Goal: Information Seeking & Learning: Check status

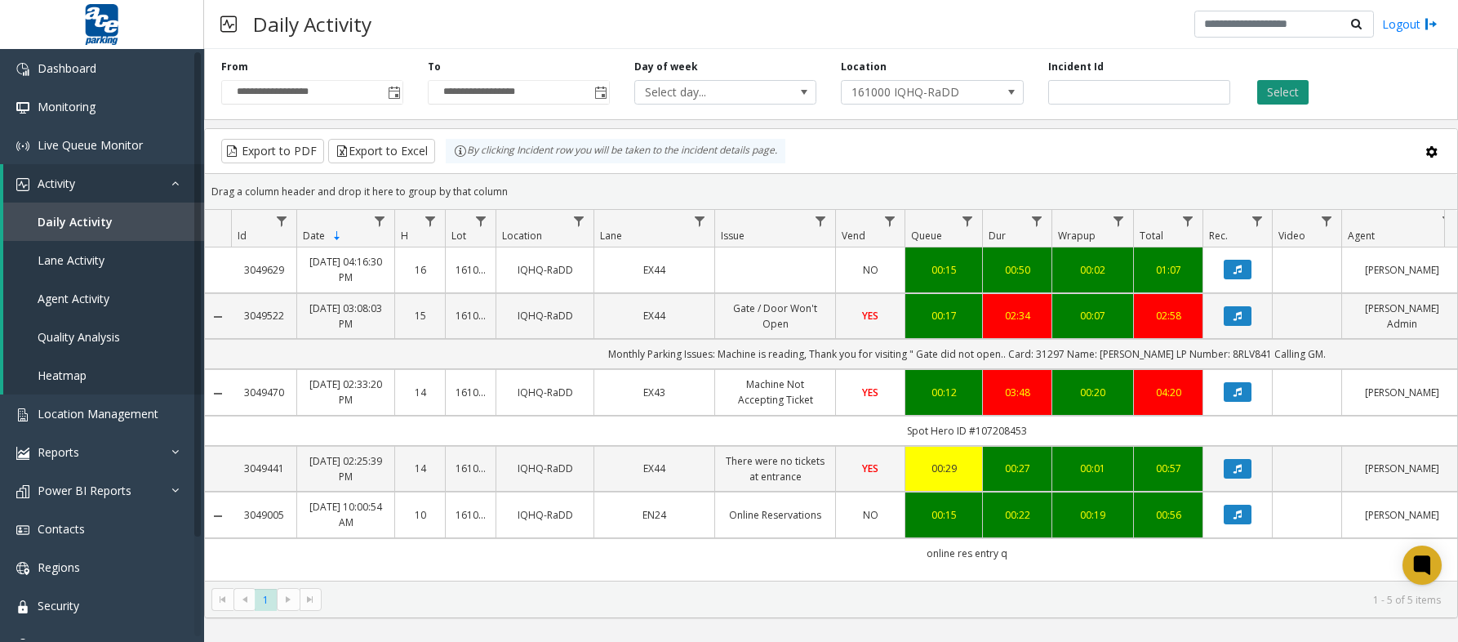
click at [1285, 92] on button "Select" at bounding box center [1282, 92] width 51 height 24
click at [64, 180] on span "Activity" at bounding box center [57, 183] width 38 height 16
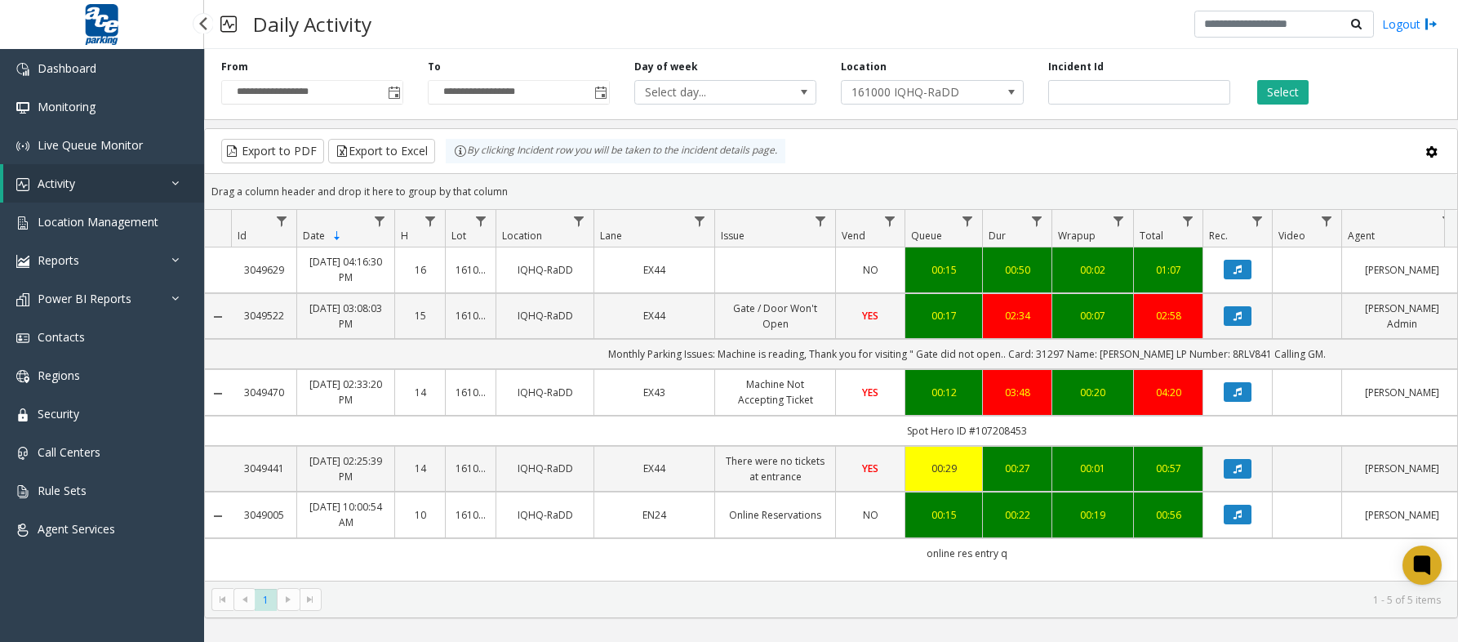
click at [100, 182] on link "Activity" at bounding box center [103, 183] width 201 height 38
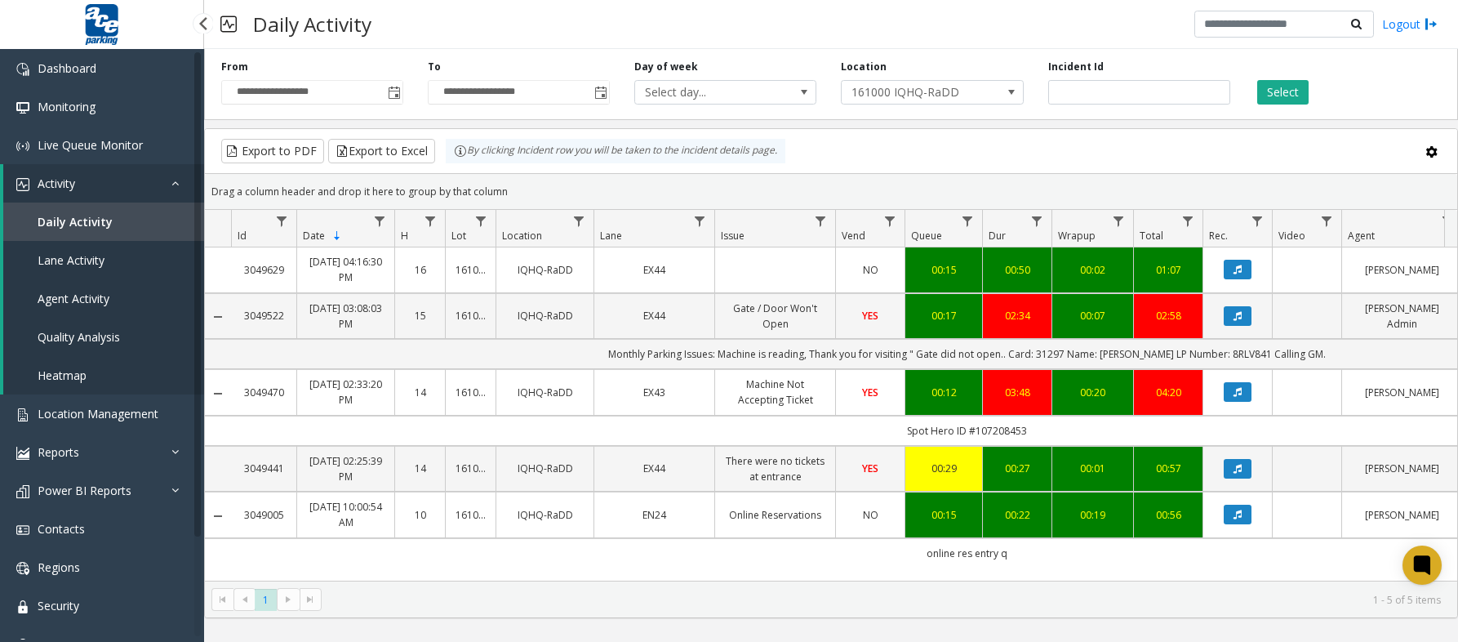
click at [77, 292] on span "Agent Activity" at bounding box center [74, 299] width 72 height 16
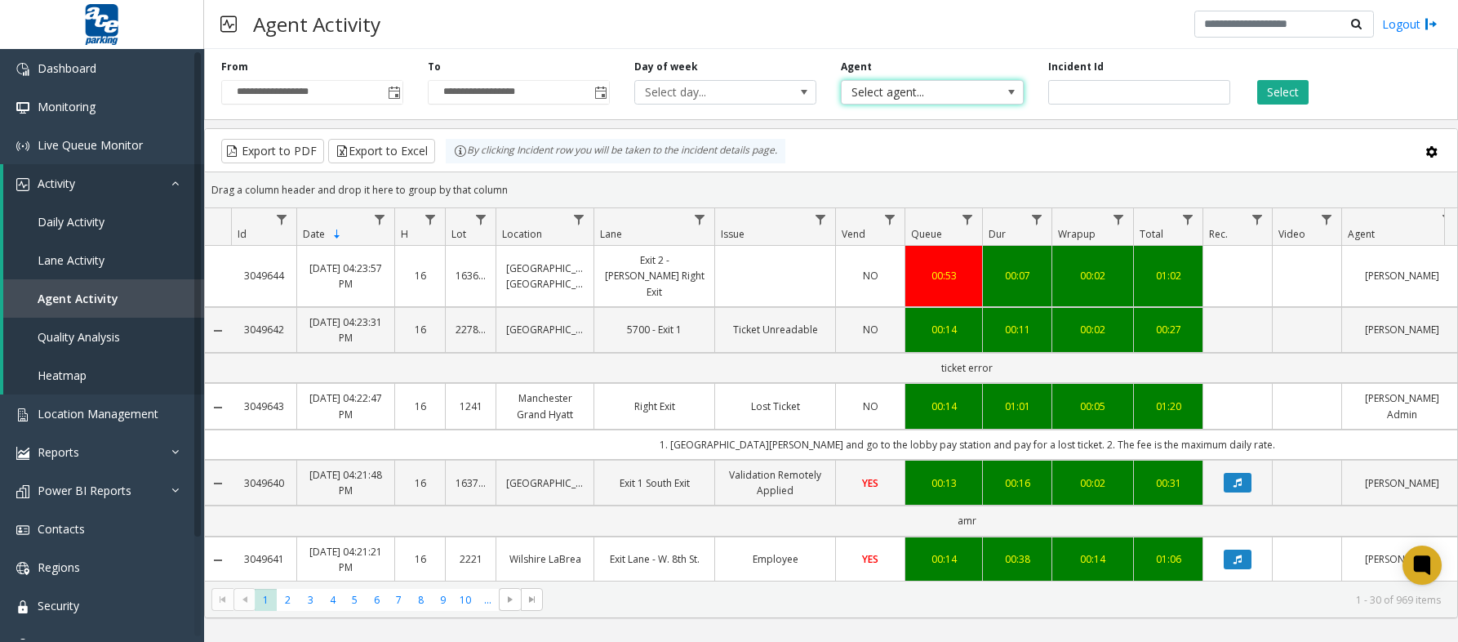
click at [982, 98] on app-root "**********" at bounding box center [729, 321] width 1458 height 642
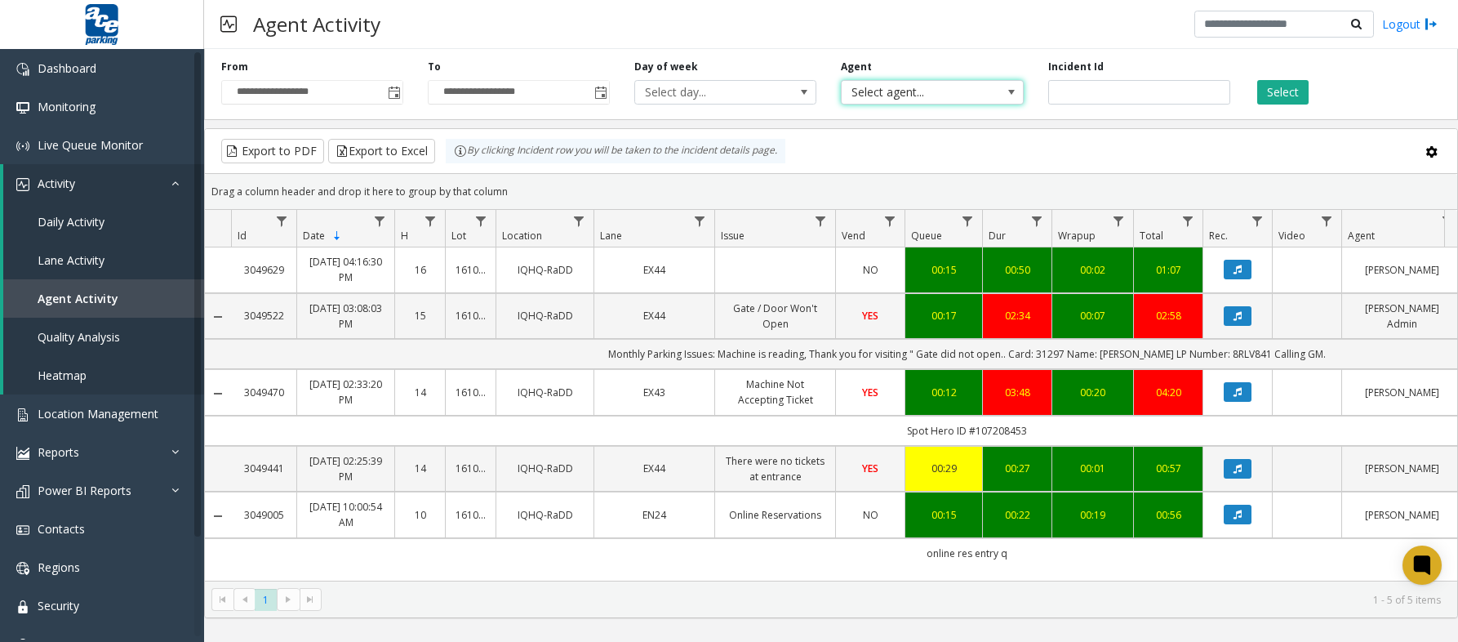
click at [980, 98] on span "Select agent..." at bounding box center [914, 92] width 144 height 23
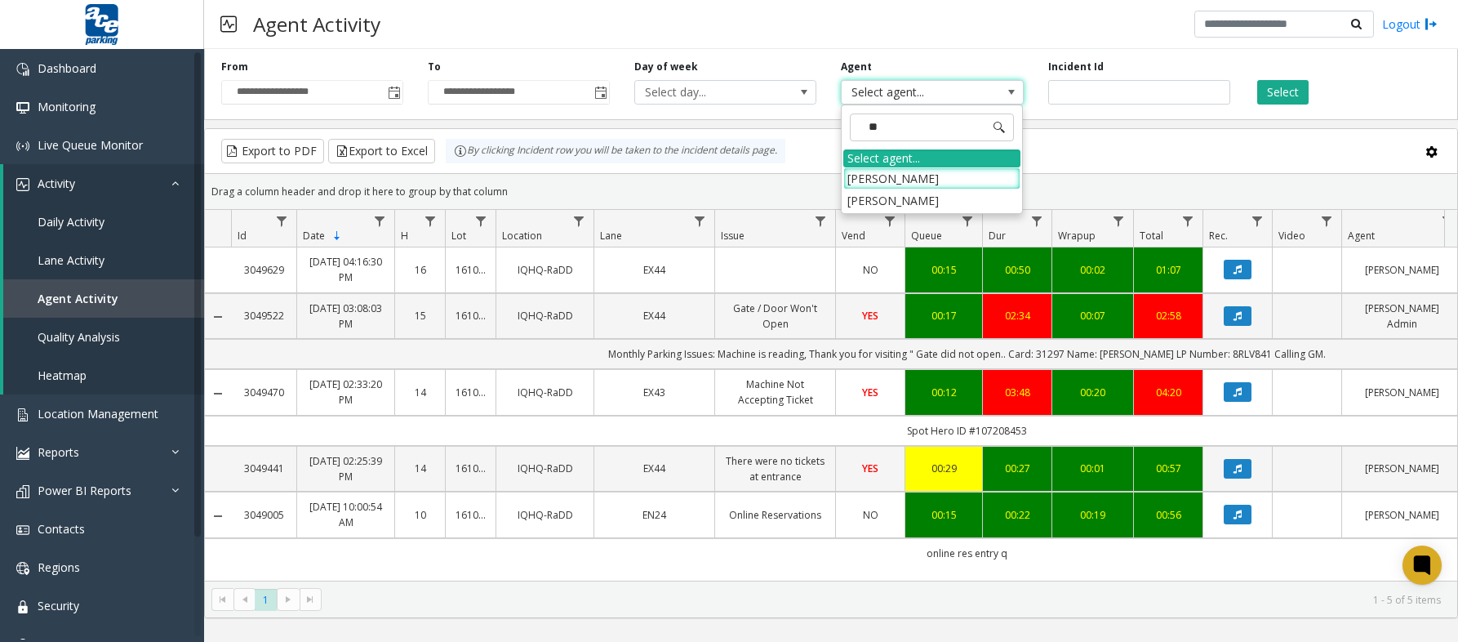
type input "***"
click at [942, 176] on li "[PERSON_NAME]" at bounding box center [931, 178] width 177 height 22
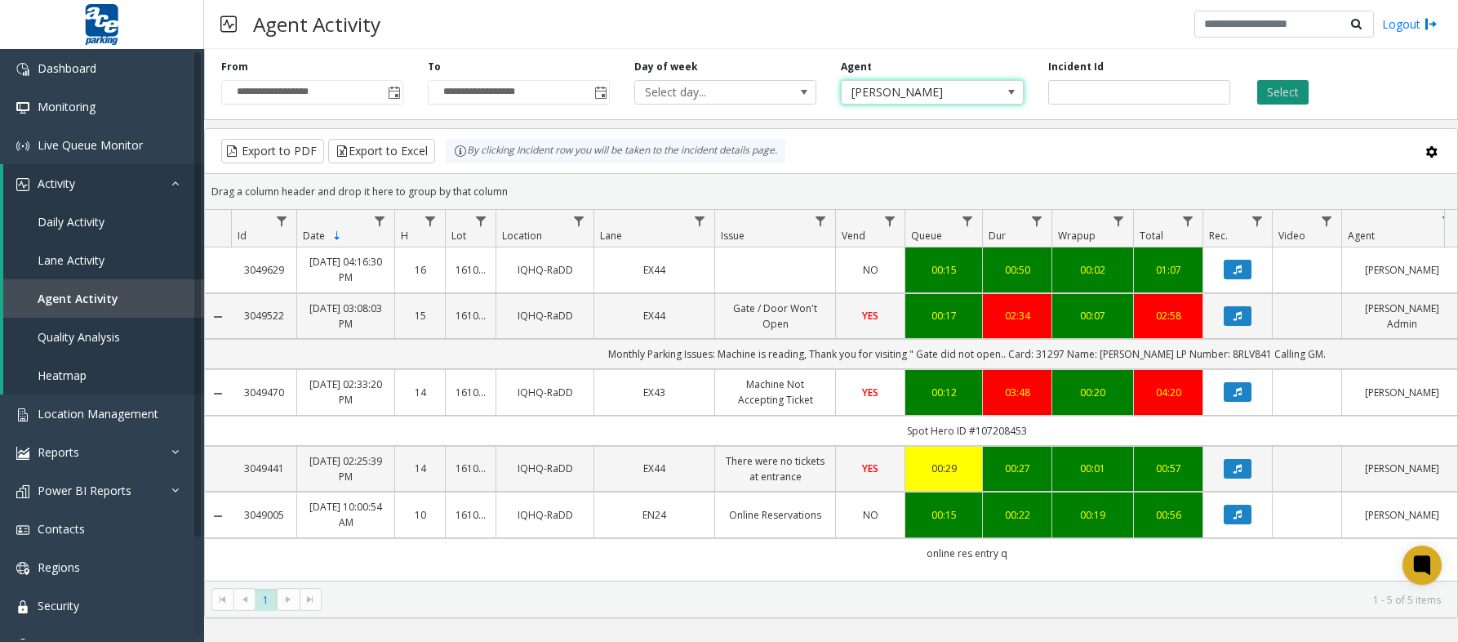
click at [1276, 88] on button "Select" at bounding box center [1282, 92] width 51 height 24
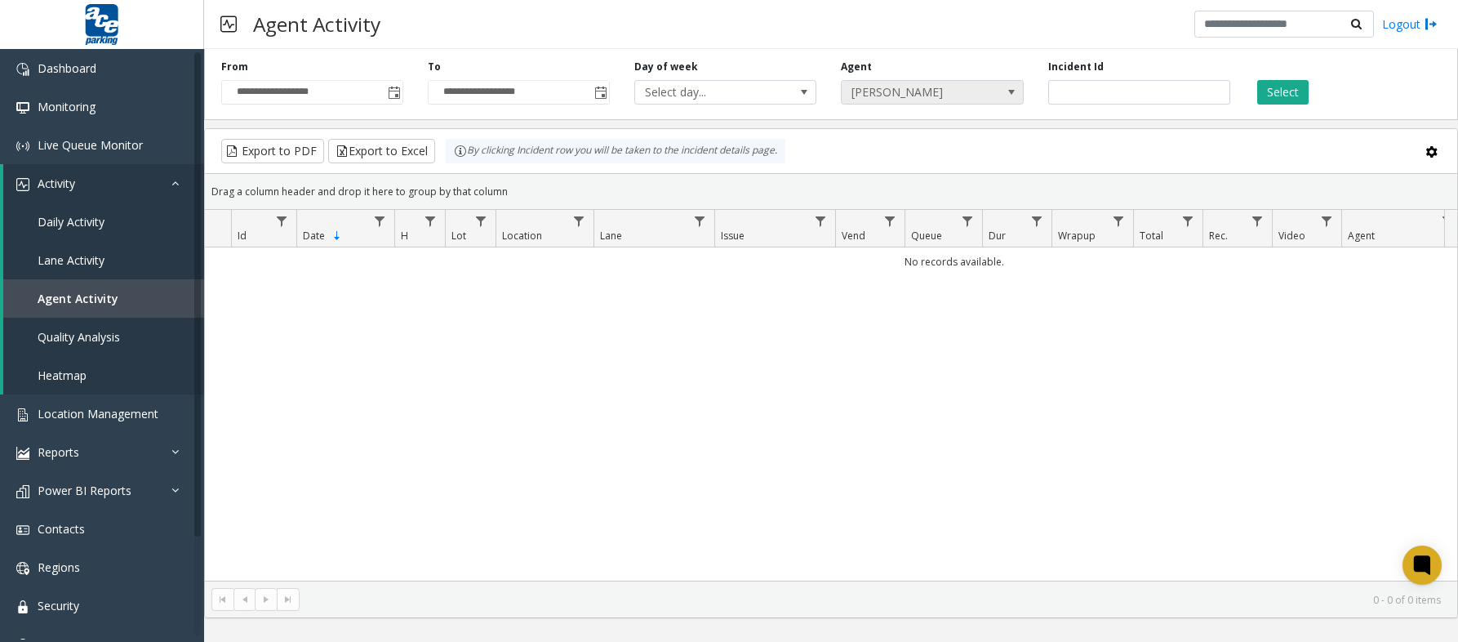
click at [917, 99] on span "[PERSON_NAME]" at bounding box center [914, 92] width 144 height 23
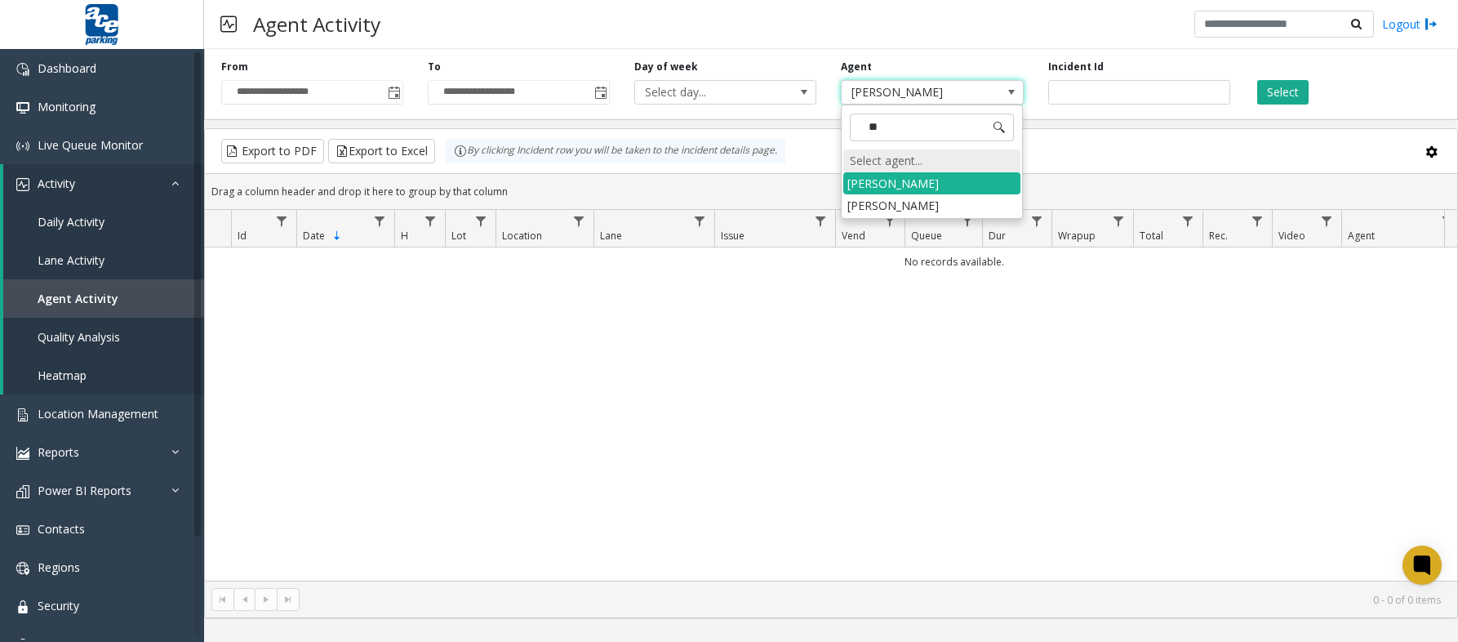
type input "***"
click at [926, 203] on li "[PERSON_NAME]" at bounding box center [931, 205] width 177 height 22
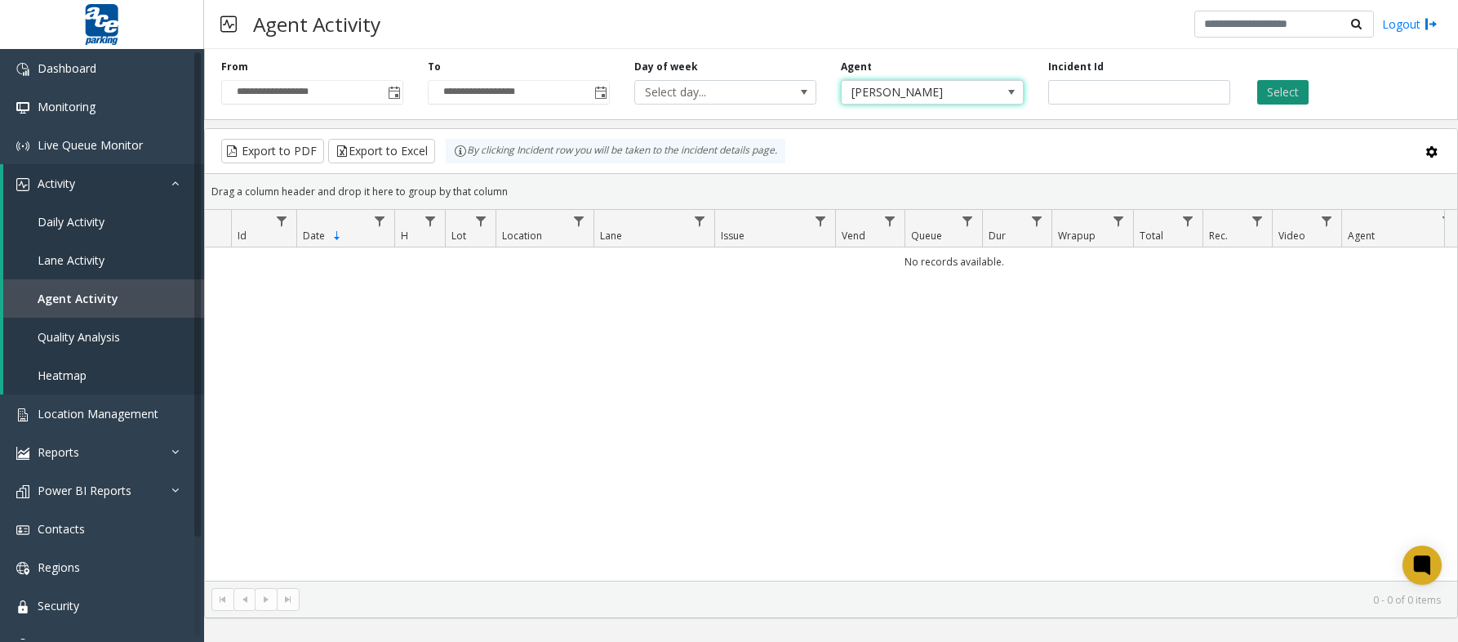
click at [1271, 100] on button "Select" at bounding box center [1282, 92] width 51 height 24
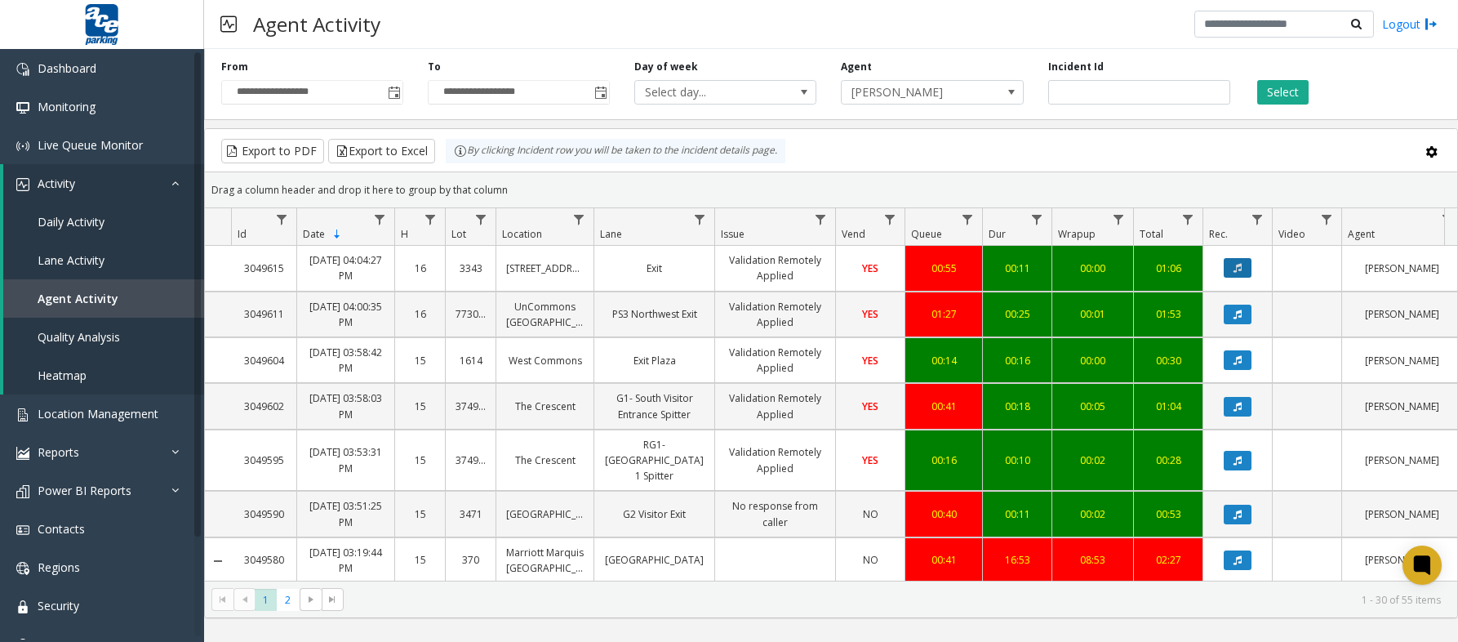
click at [1233, 271] on icon "Data table" at bounding box center [1237, 268] width 8 height 10
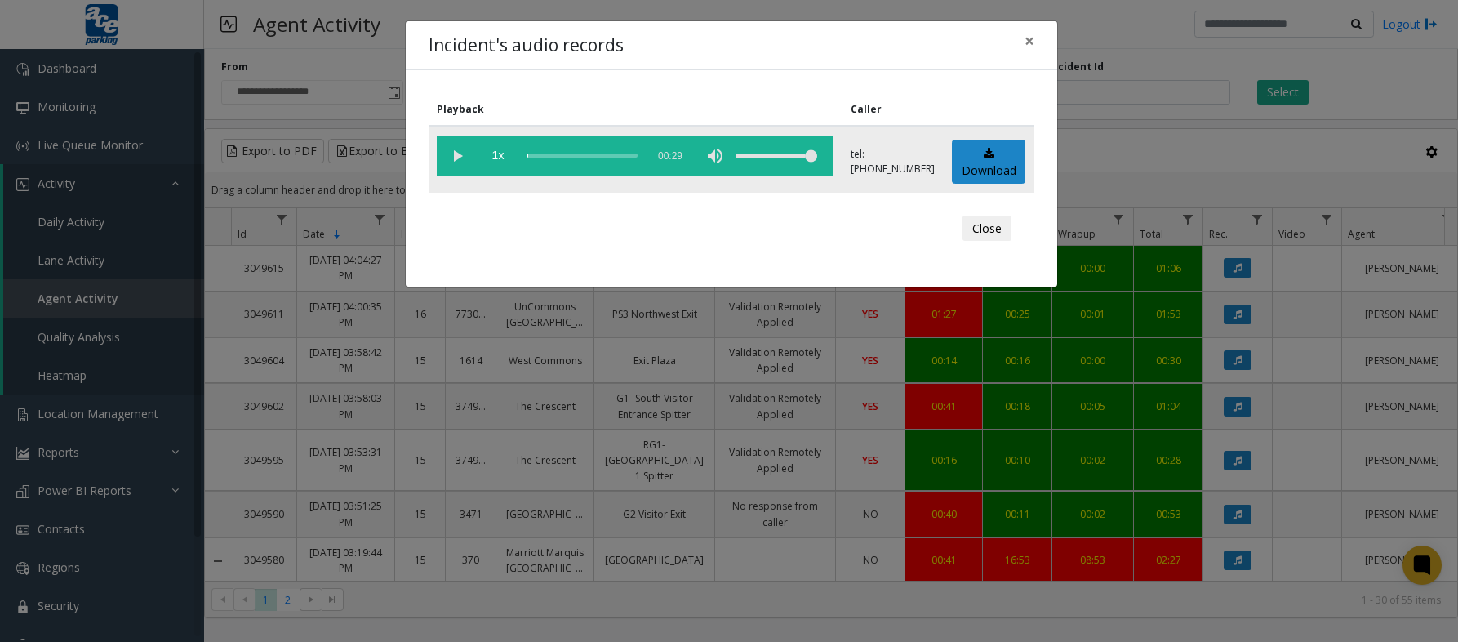
click at [453, 159] on vg-play-pause at bounding box center [457, 155] width 41 height 41
click at [545, 157] on div "scrub bar" at bounding box center [581, 155] width 111 height 41
click at [557, 157] on div "scrub bar" at bounding box center [581, 155] width 111 height 41
click at [566, 157] on div "scrub bar" at bounding box center [581, 155] width 111 height 41
click at [580, 157] on div "scrub bar" at bounding box center [581, 155] width 111 height 41
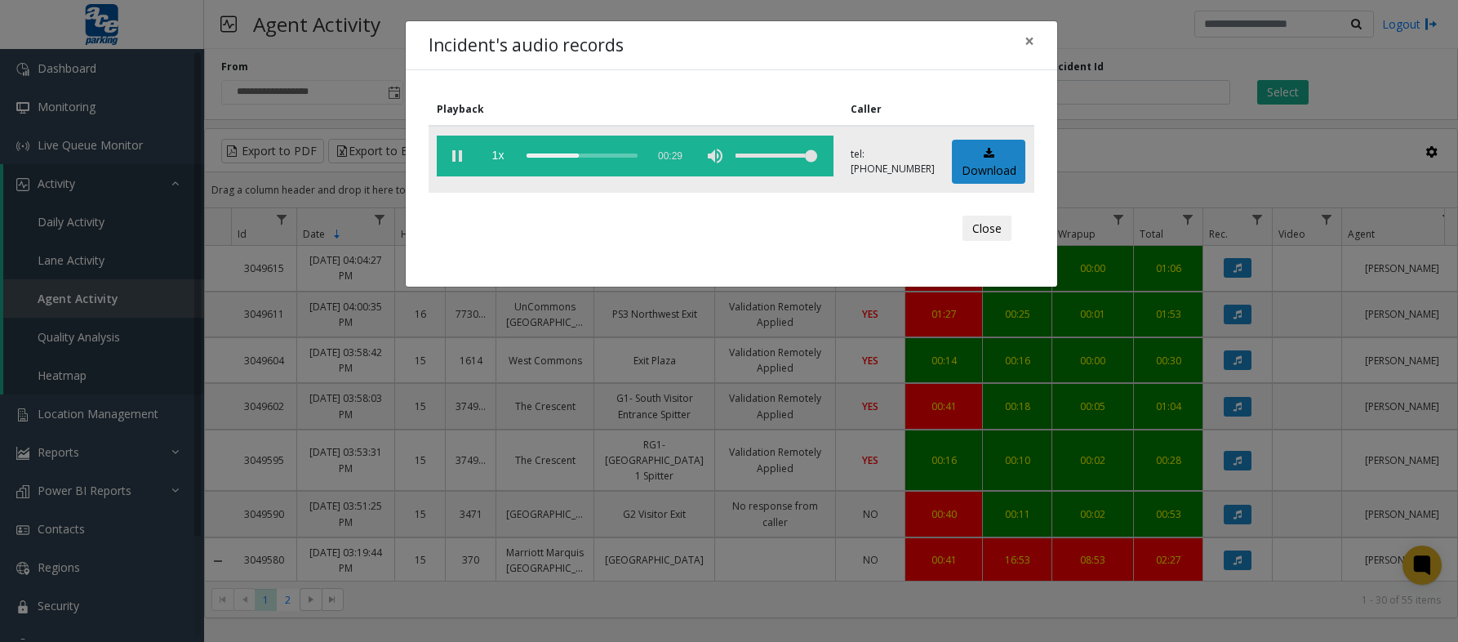
drag, startPoint x: 588, startPoint y: 158, endPoint x: 599, endPoint y: 158, distance: 11.4
click at [588, 158] on div "scrub bar" at bounding box center [581, 155] width 111 height 41
click at [605, 158] on div "scrub bar" at bounding box center [581, 155] width 111 height 41
click at [1000, 228] on button "Close" at bounding box center [986, 228] width 49 height 26
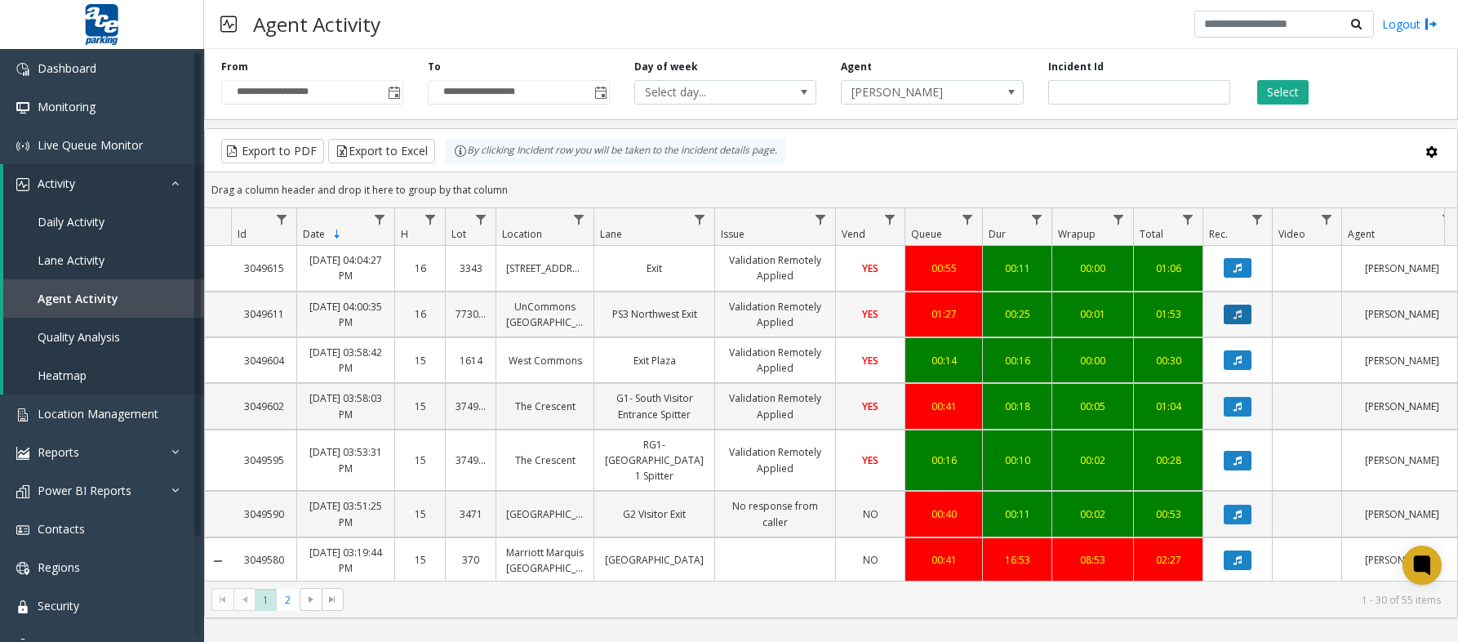
click at [1236, 318] on button "Data table" at bounding box center [1237, 314] width 28 height 20
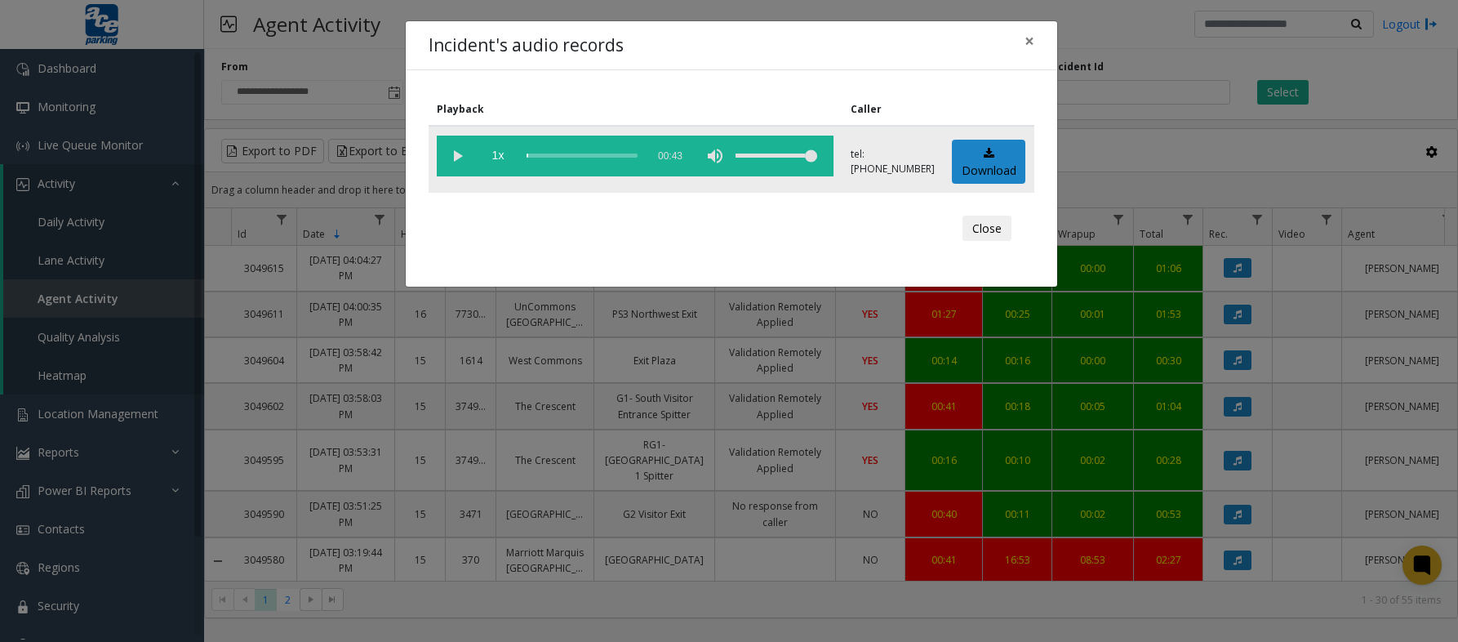
click at [456, 152] on vg-play-pause at bounding box center [457, 155] width 41 height 41
click at [568, 156] on div "scrub bar" at bounding box center [581, 155] width 111 height 41
click at [588, 155] on div "scrub bar" at bounding box center [581, 155] width 111 height 41
click at [571, 157] on div "scrub bar" at bounding box center [581, 155] width 111 height 41
click at [1024, 42] on span "×" at bounding box center [1029, 40] width 10 height 23
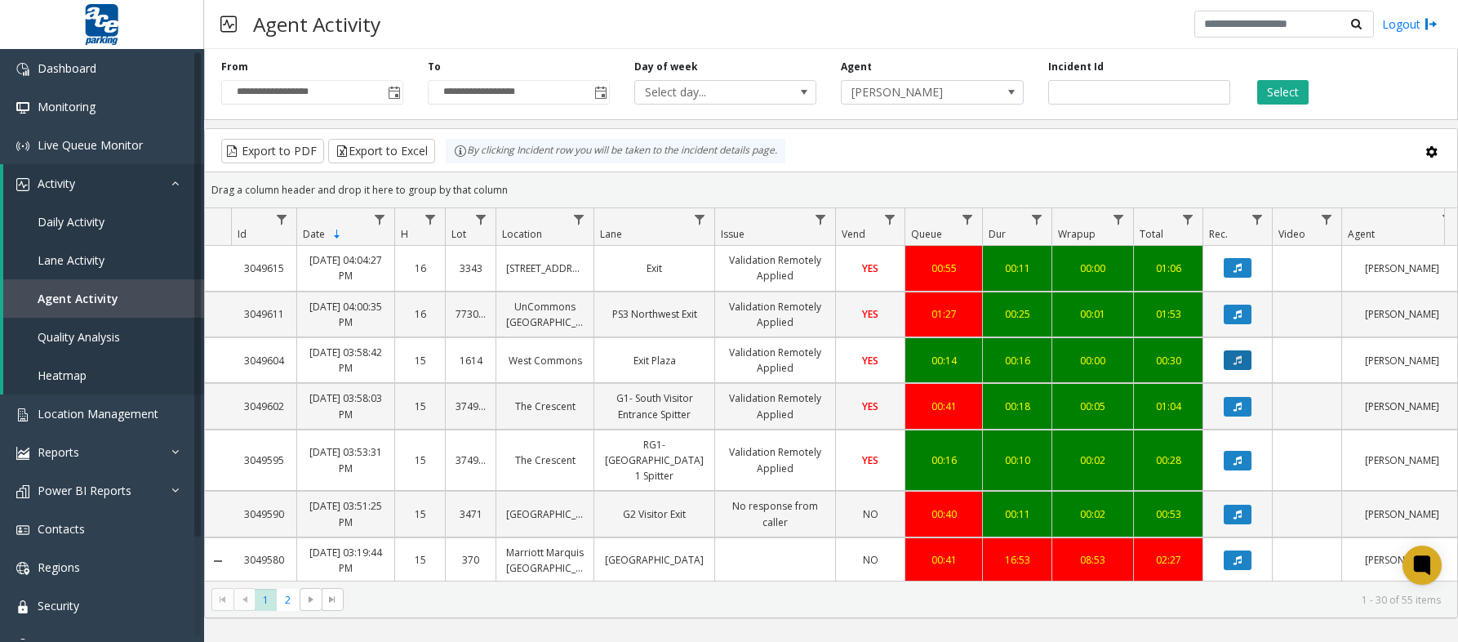
click at [1241, 366] on button "Data table" at bounding box center [1237, 360] width 28 height 20
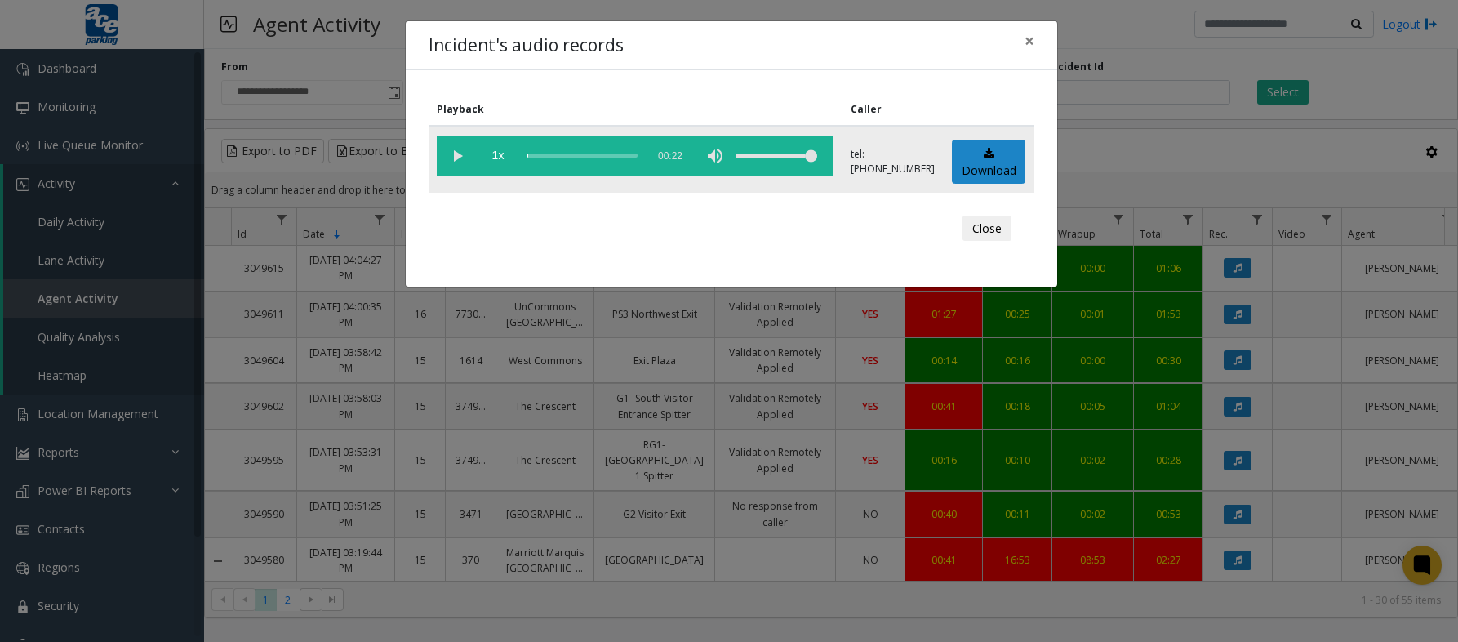
click at [458, 154] on vg-play-pause at bounding box center [457, 155] width 41 height 41
click at [569, 159] on div "scrub bar" at bounding box center [581, 155] width 111 height 41
click at [1032, 42] on span "×" at bounding box center [1029, 40] width 10 height 23
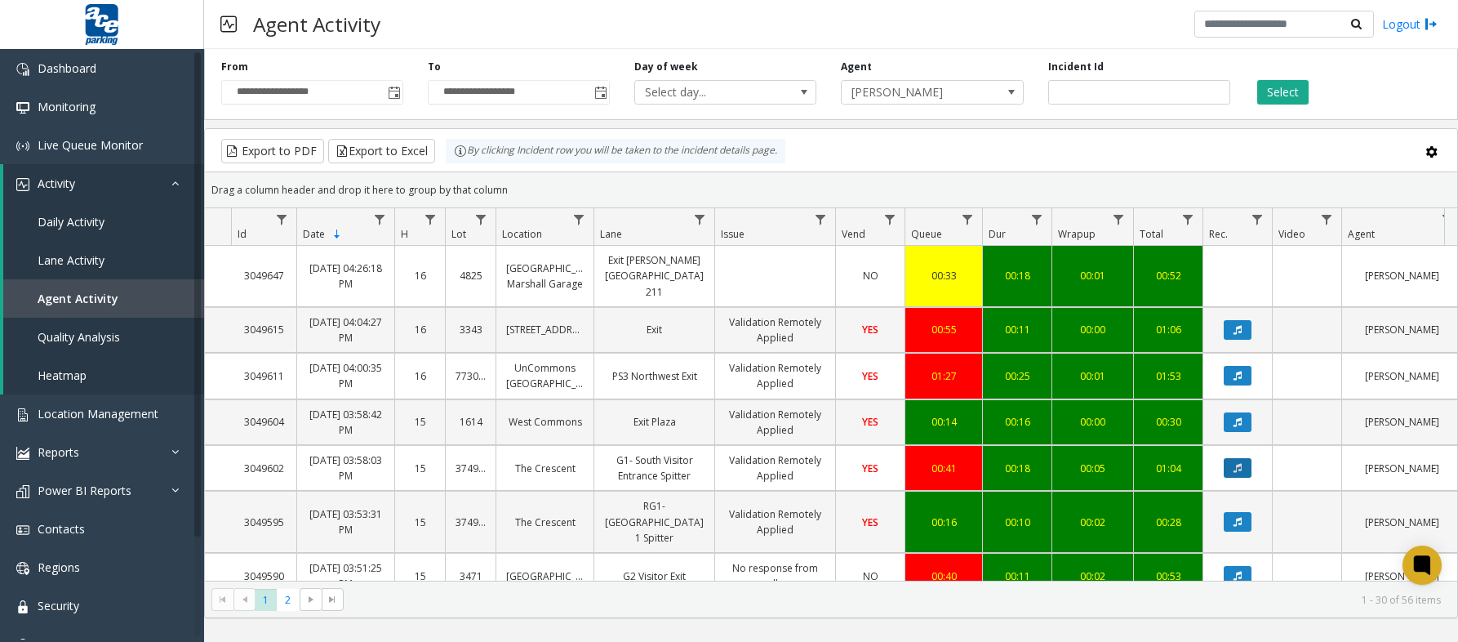
click at [1240, 463] on icon "Data table" at bounding box center [1237, 468] width 8 height 10
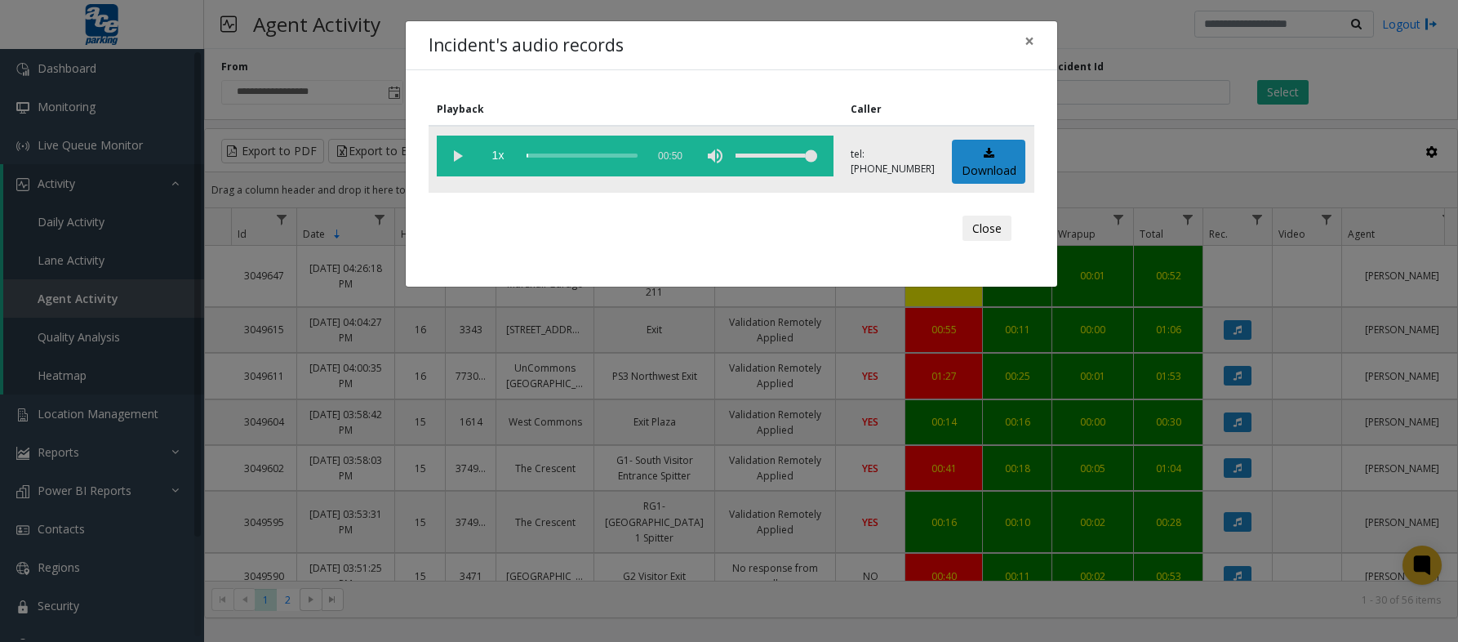
click at [462, 159] on vg-play-pause at bounding box center [457, 155] width 41 height 41
click at [572, 160] on div "scrub bar" at bounding box center [581, 155] width 111 height 41
click at [596, 159] on div "scrub bar" at bounding box center [581, 155] width 111 height 41
click at [618, 157] on div "scrub bar" at bounding box center [581, 155] width 111 height 41
click at [1150, 146] on div "Incident's audio records × Playback Caller 1x 00:50 tel:[PHONE_NUMBER] Download…" at bounding box center [729, 321] width 1458 height 642
